Goal: Task Accomplishment & Management: Use online tool/utility

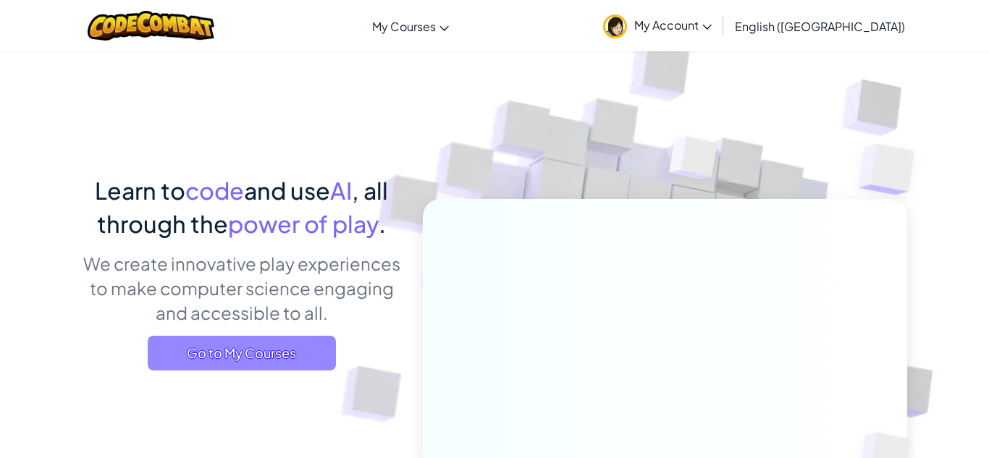
click at [272, 343] on span "Go to My Courses" at bounding box center [242, 353] width 188 height 35
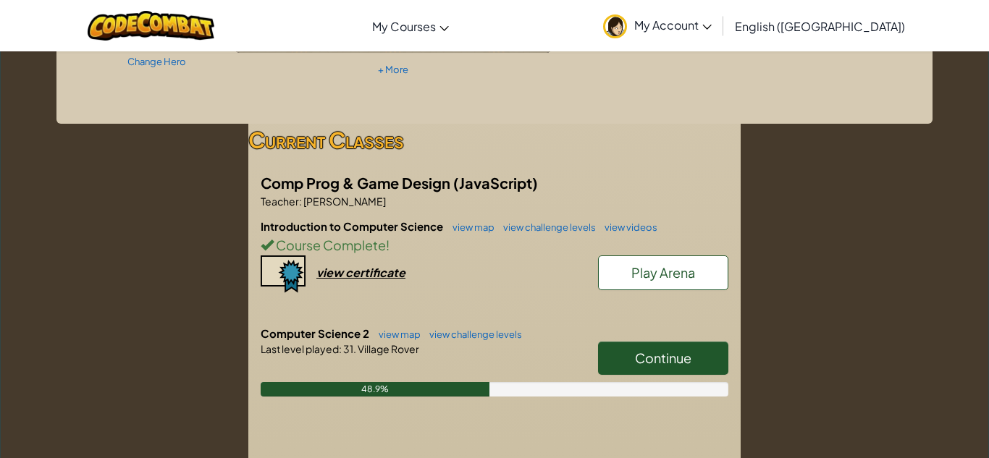
scroll to position [180, 0]
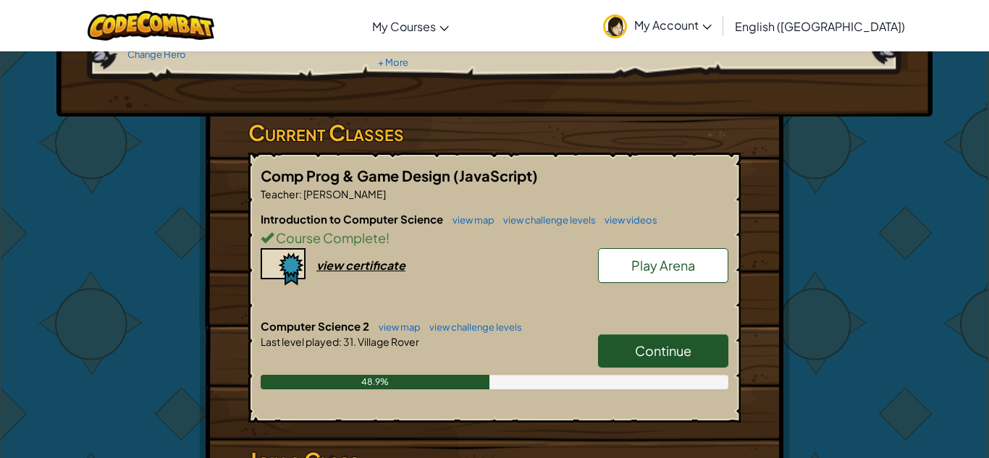
click at [636, 337] on link "Continue" at bounding box center [663, 351] width 130 height 33
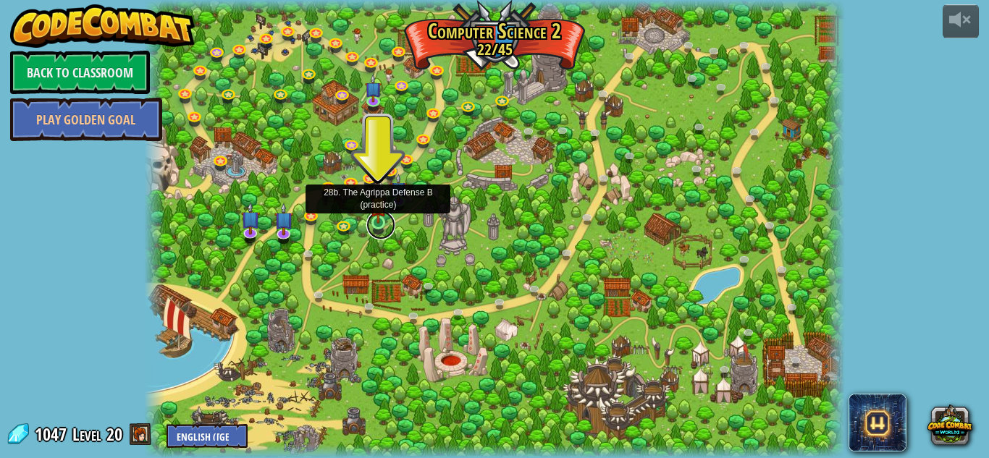
click at [377, 224] on link at bounding box center [380, 225] width 29 height 29
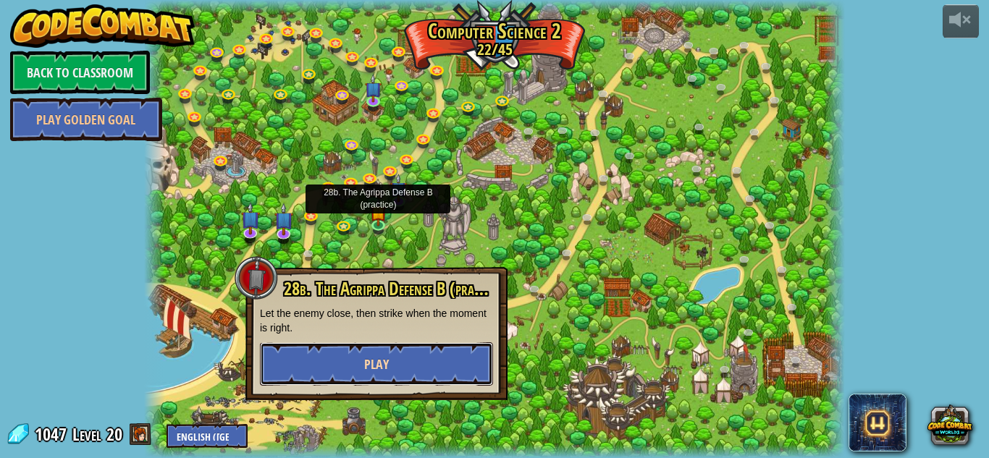
click at [360, 365] on button "Play" at bounding box center [376, 364] width 233 height 43
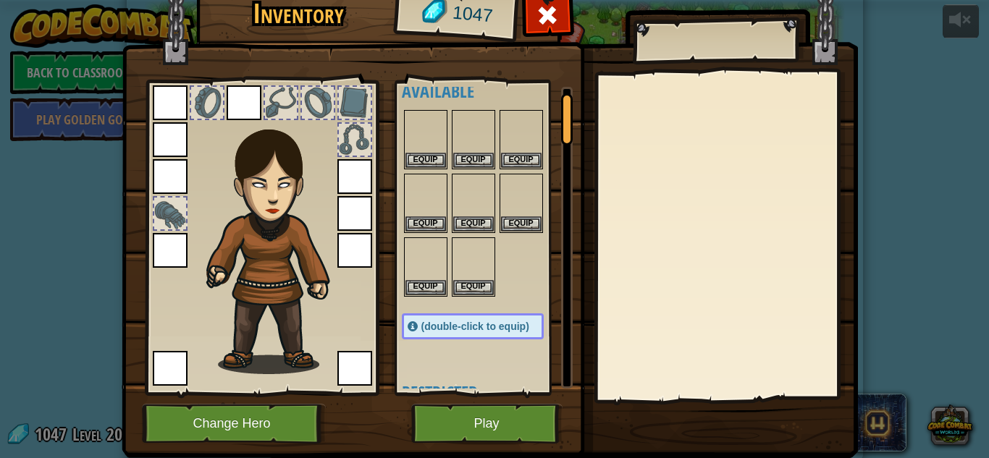
scroll to position [28, 0]
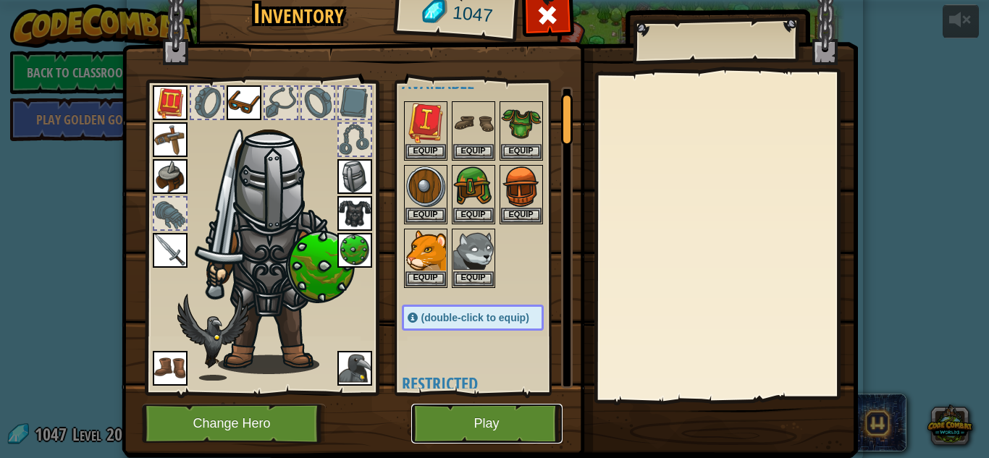
click at [487, 416] on button "Play" at bounding box center [486, 424] width 151 height 40
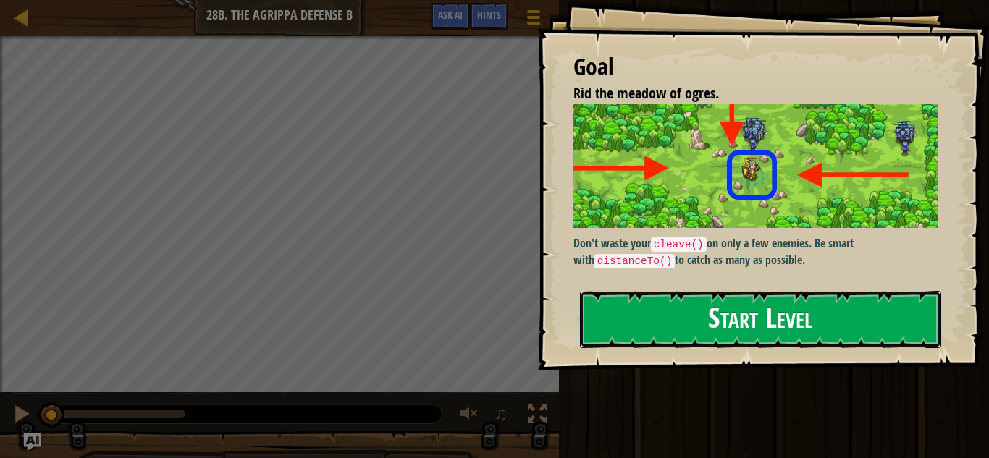
click at [697, 291] on button "Start Level" at bounding box center [760, 319] width 361 height 57
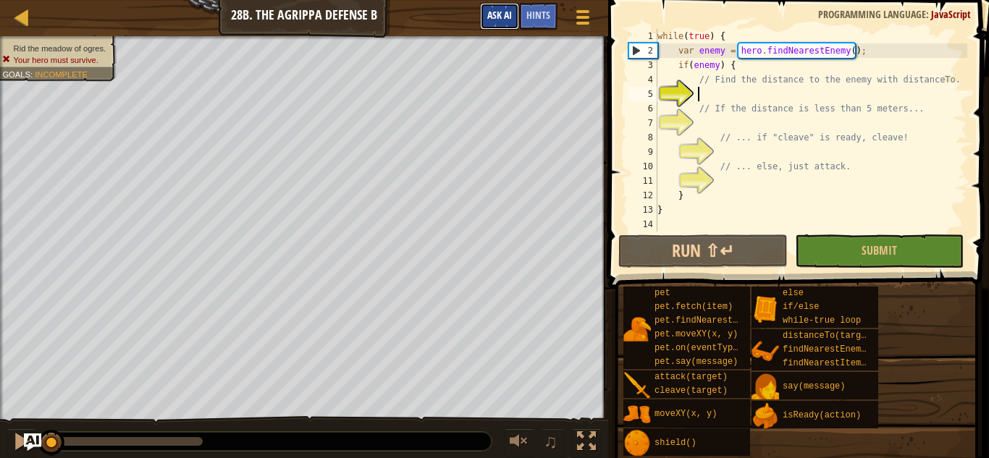
click at [498, 12] on span "Ask AI" at bounding box center [499, 15] width 25 height 14
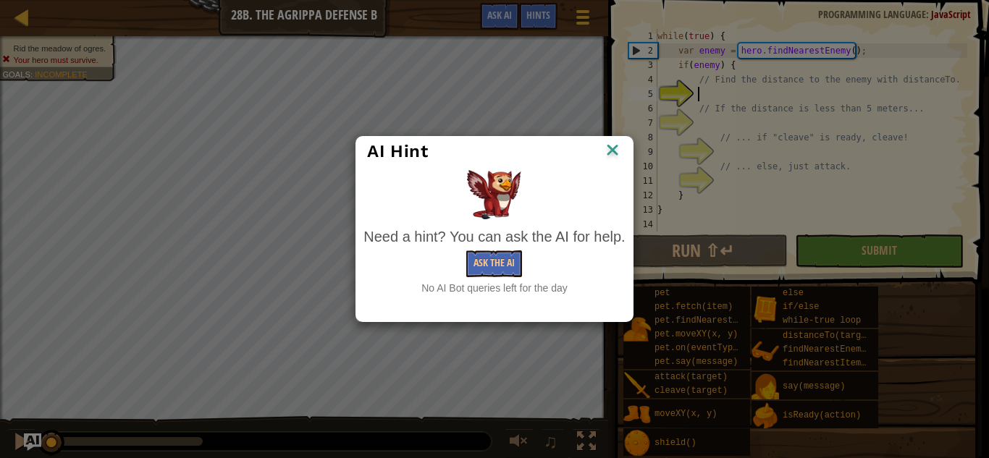
click at [610, 148] on img at bounding box center [612, 152] width 19 height 22
